Goal: Check status

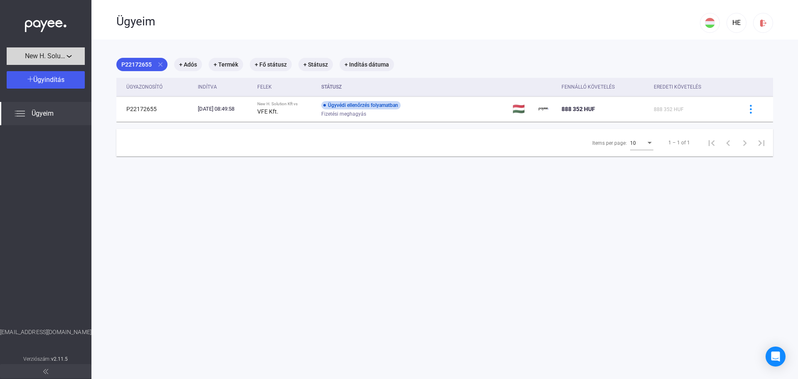
click at [42, 57] on span "New H. Solution Kft" at bounding box center [46, 56] width 42 height 10
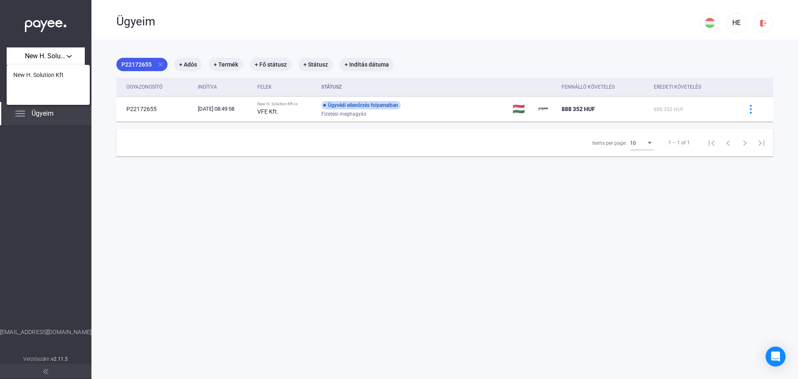
click at [147, 25] on div at bounding box center [399, 189] width 798 height 379
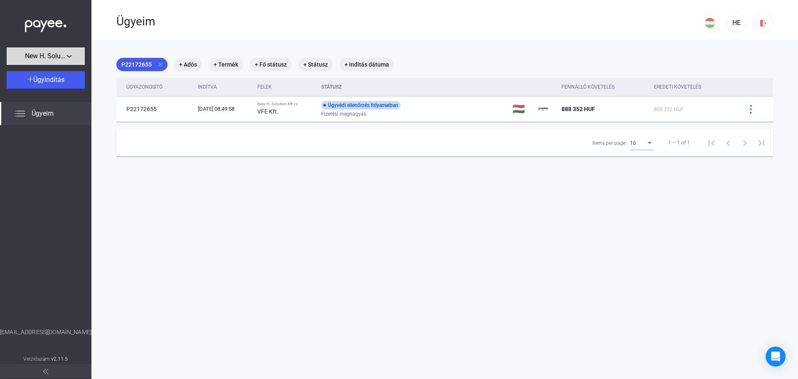
click at [56, 55] on span "New H. Solution Kft" at bounding box center [46, 56] width 42 height 10
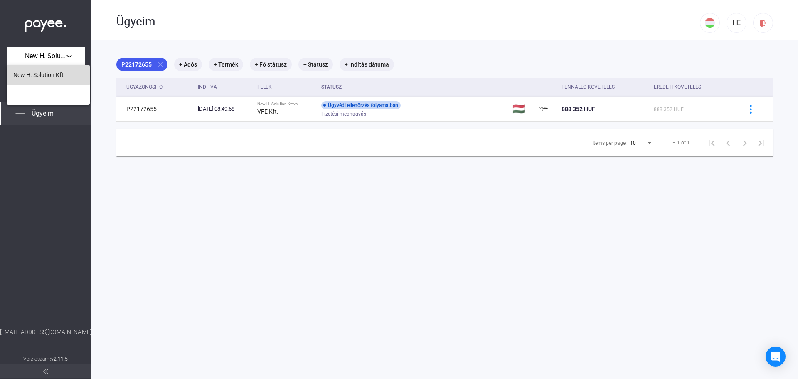
click at [48, 74] on span "New H. Solution Kft" at bounding box center [38, 75] width 50 height 10
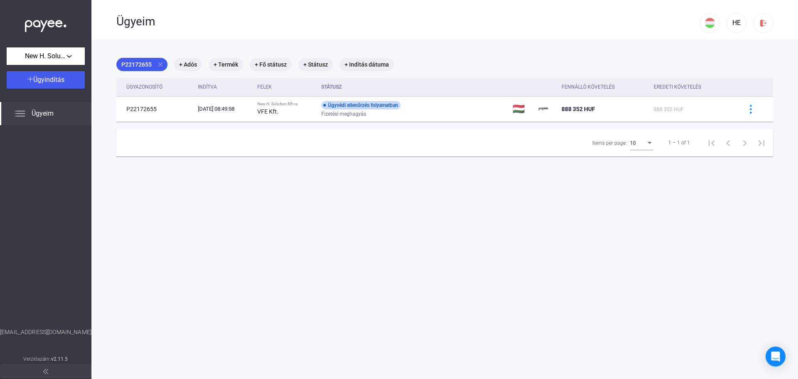
click at [35, 113] on span "Ügyeim" at bounding box center [43, 114] width 22 height 10
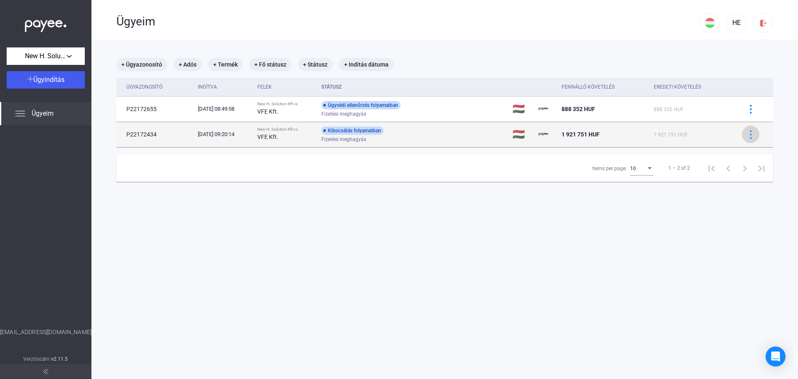
click at [747, 134] on img at bounding box center [751, 134] width 9 height 9
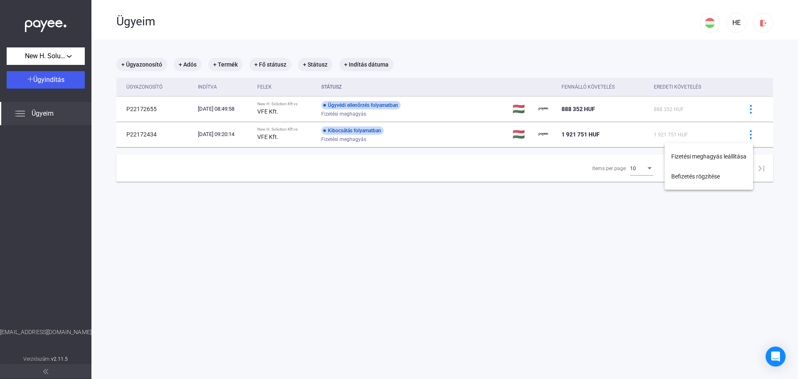
click at [30, 111] on div at bounding box center [399, 189] width 798 height 379
